Goal: Navigation & Orientation: Find specific page/section

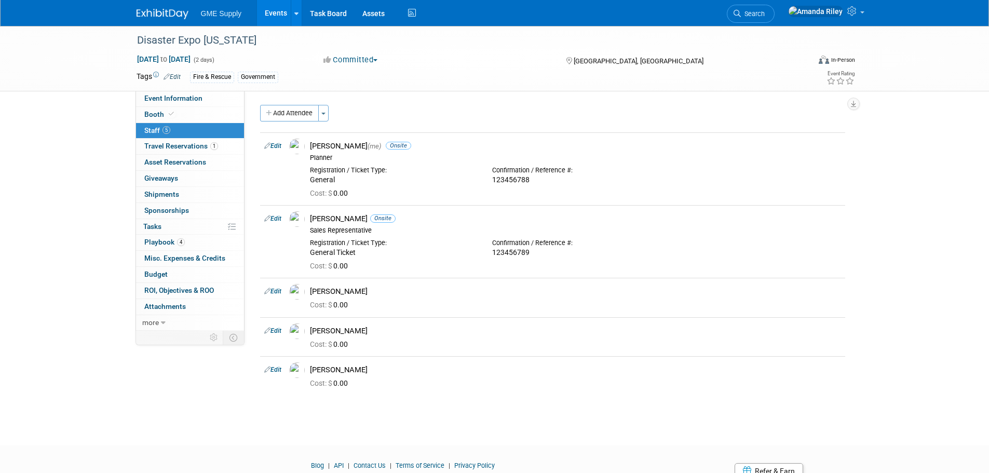
click at [170, 17] on img at bounding box center [163, 14] width 52 height 10
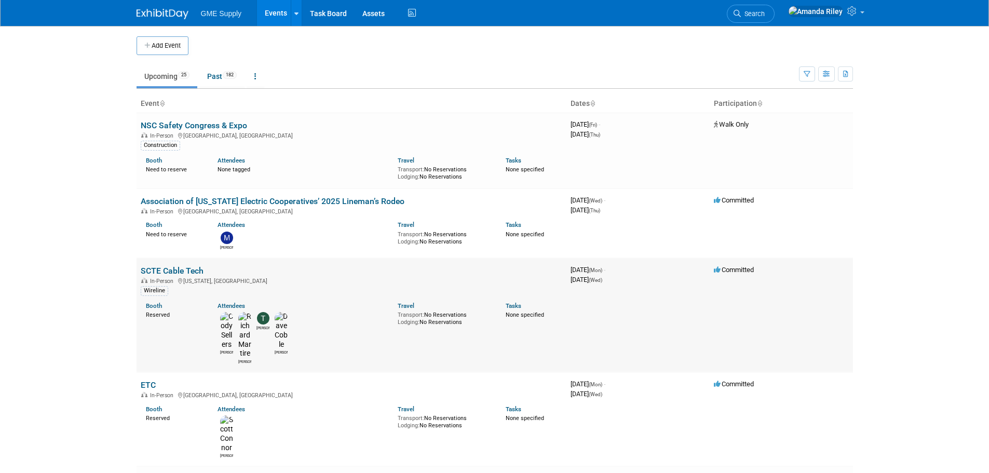
click at [190, 267] on link "SCTE Cable Tech" at bounding box center [172, 271] width 63 height 10
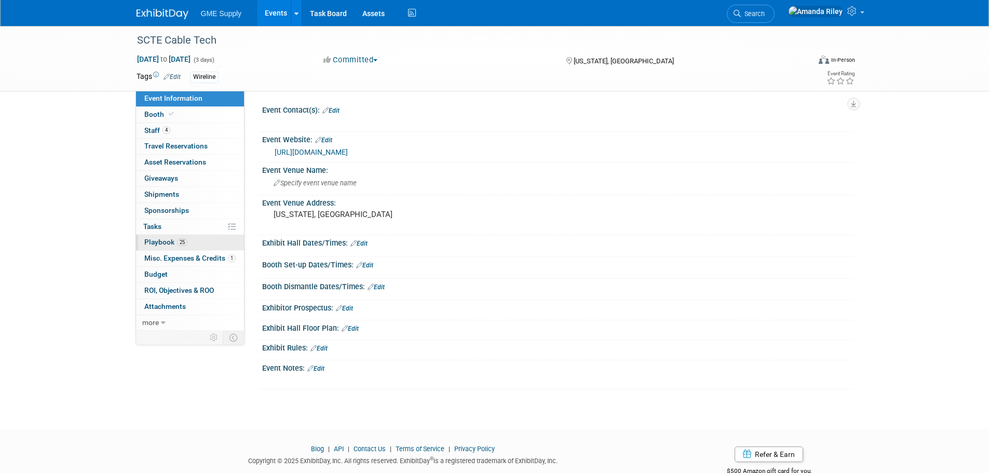
click at [162, 237] on link "25 Playbook 25" at bounding box center [190, 243] width 108 height 16
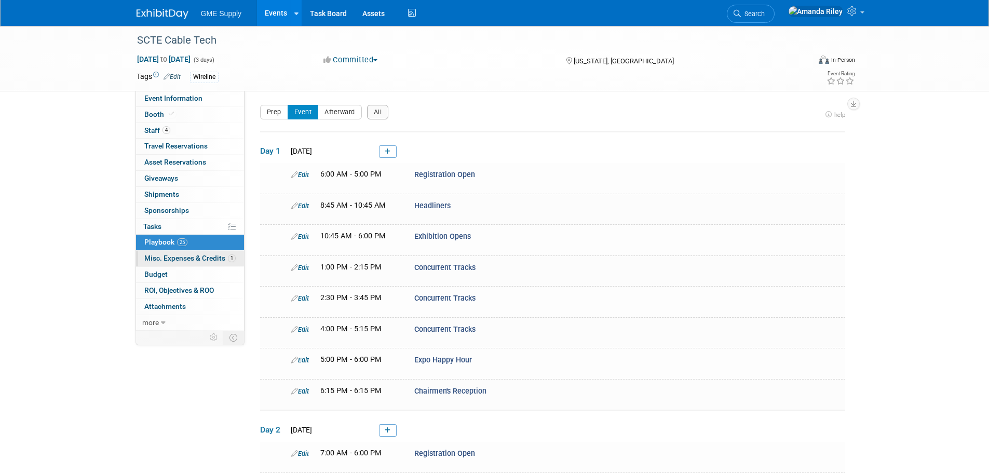
click at [166, 257] on span "Misc. Expenses & Credits 1" at bounding box center [189, 258] width 91 height 8
